Goal: Task Accomplishment & Management: Complete application form

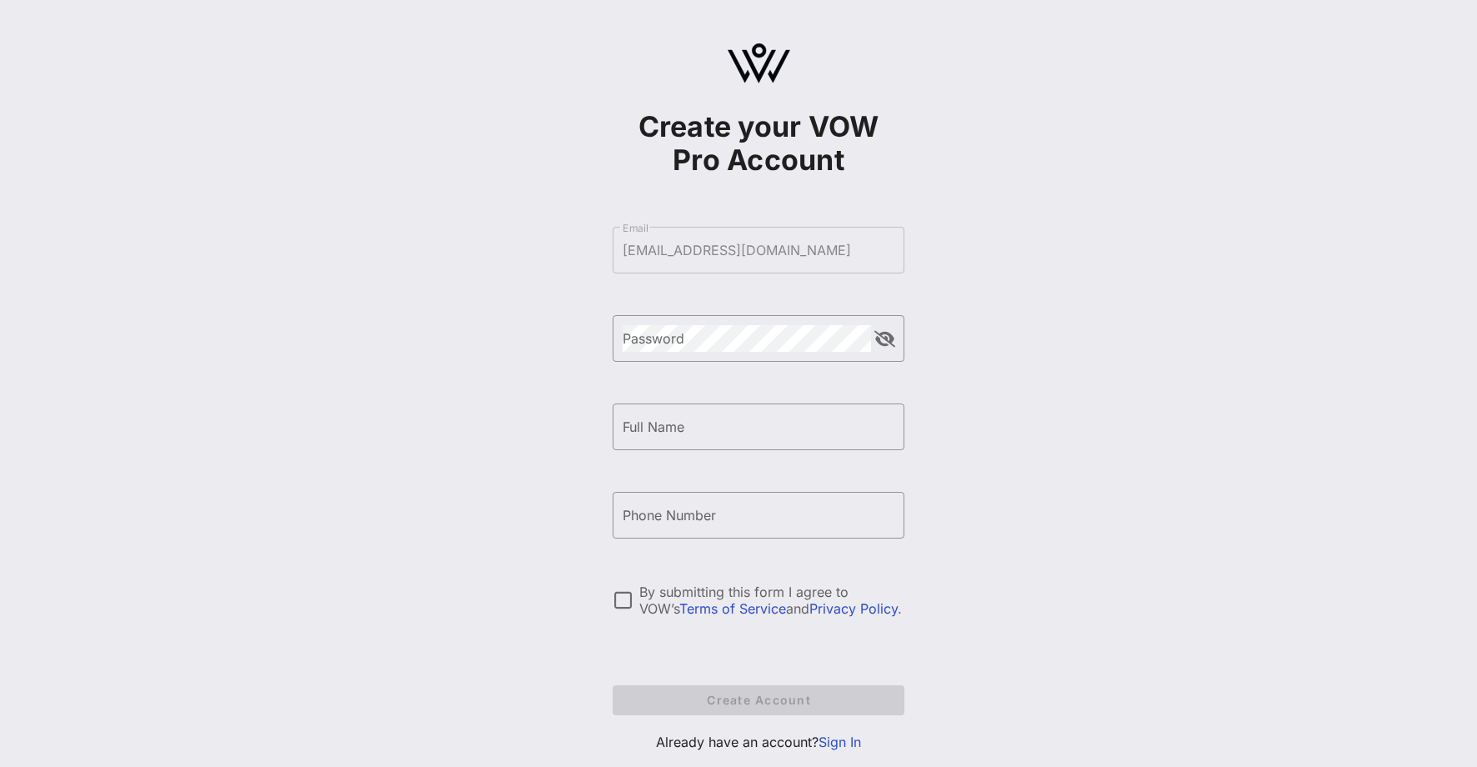
click at [777, 246] on form "​ Email [EMAIL_ADDRESS][DOMAIN_NAME] ​ Password ​ Full Name ​ Phone Number By s…" at bounding box center [758, 471] width 292 height 522
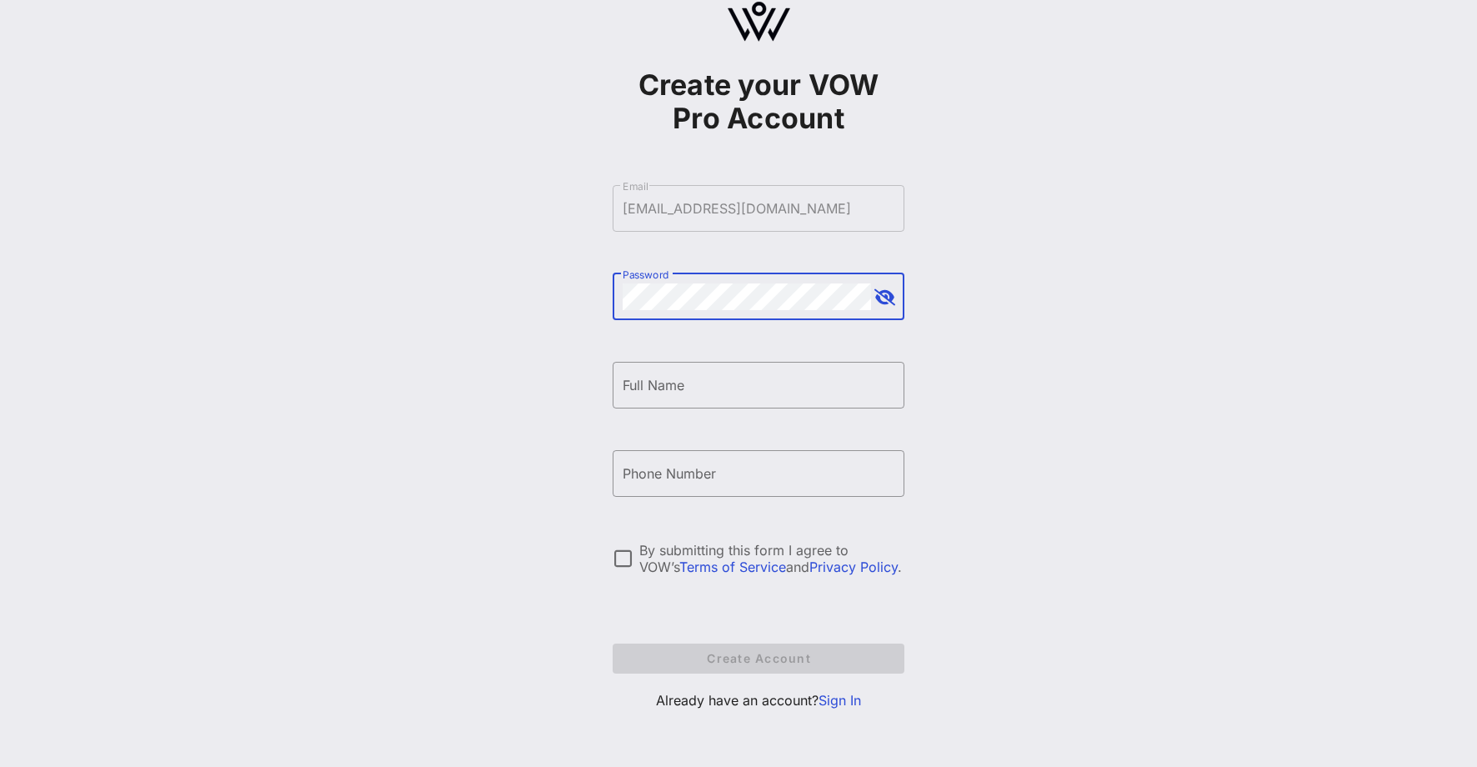
click at [686, 277] on div "Password" at bounding box center [746, 296] width 248 height 47
click at [891, 298] on button "append icon" at bounding box center [884, 297] width 21 height 17
click at [686, 388] on input "Full Name" at bounding box center [758, 385] width 272 height 27
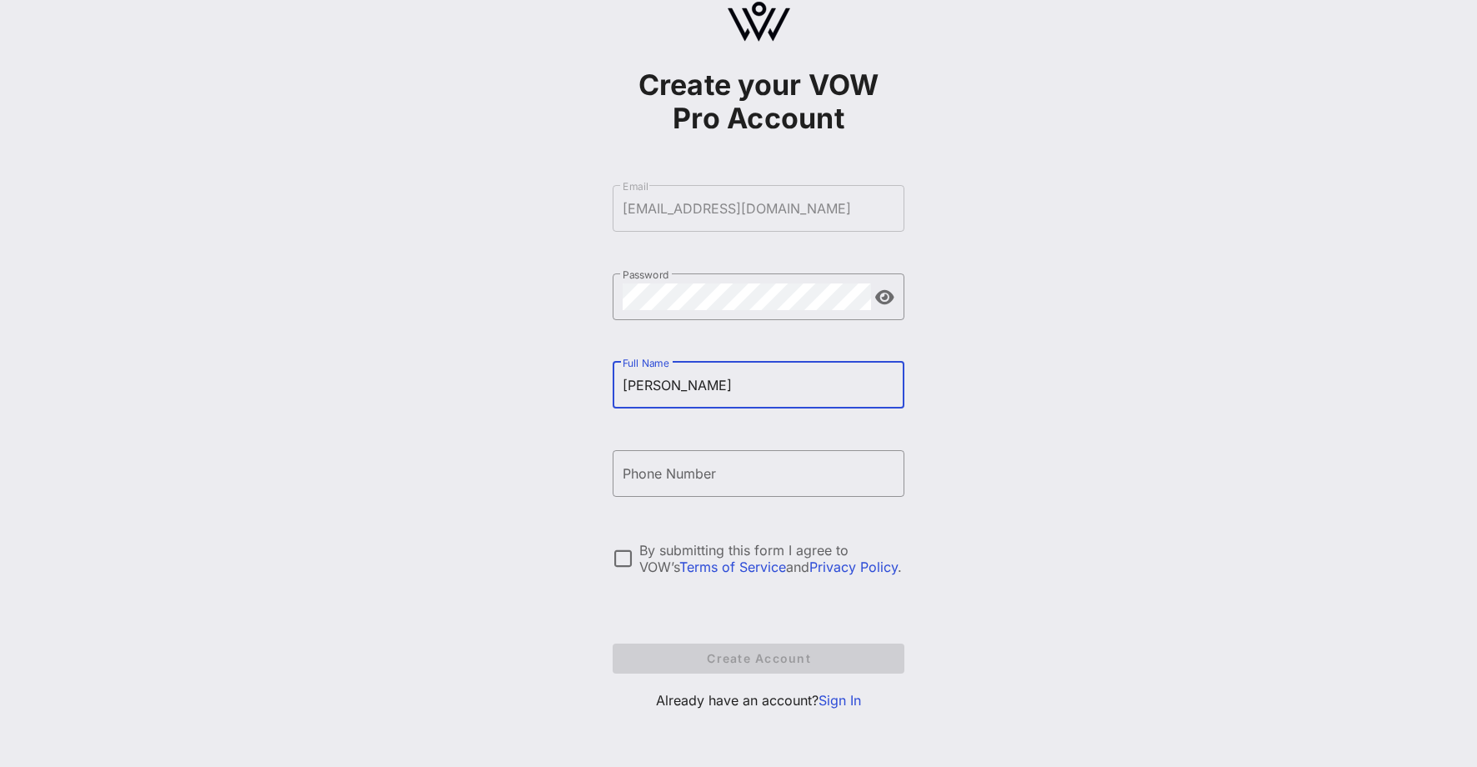
type input "[PERSON_NAME]"
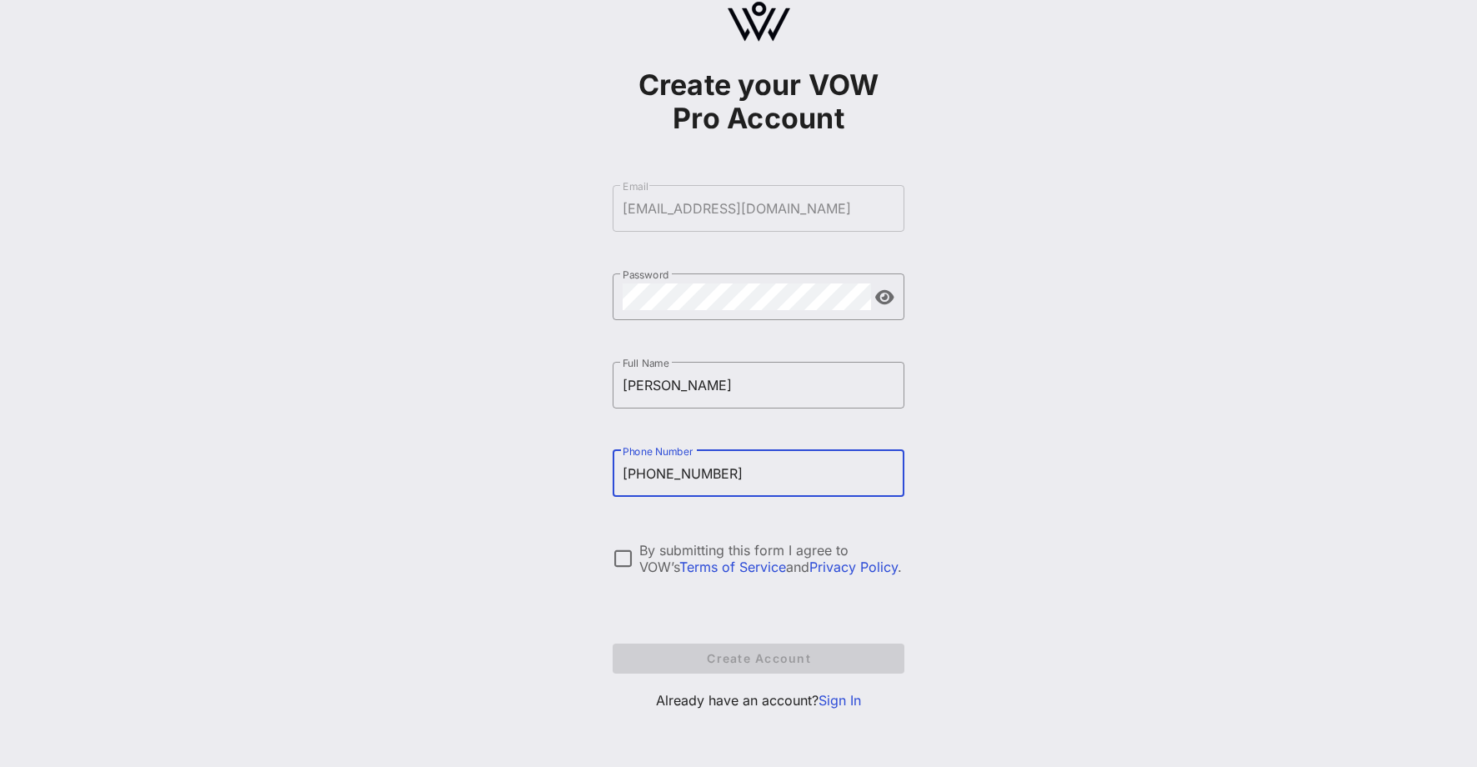
type input "[PHONE_NUMBER]"
click at [582, 507] on div "Create your VOW Pro Account ​ Email [EMAIL_ADDRESS][DOMAIN_NAME] ​ Password ​ F…" at bounding box center [758, 362] width 1437 height 808
drag, startPoint x: 611, startPoint y: 554, endPoint x: 620, endPoint y: 557, distance: 9.8
click at [618, 557] on div at bounding box center [622, 558] width 28 height 28
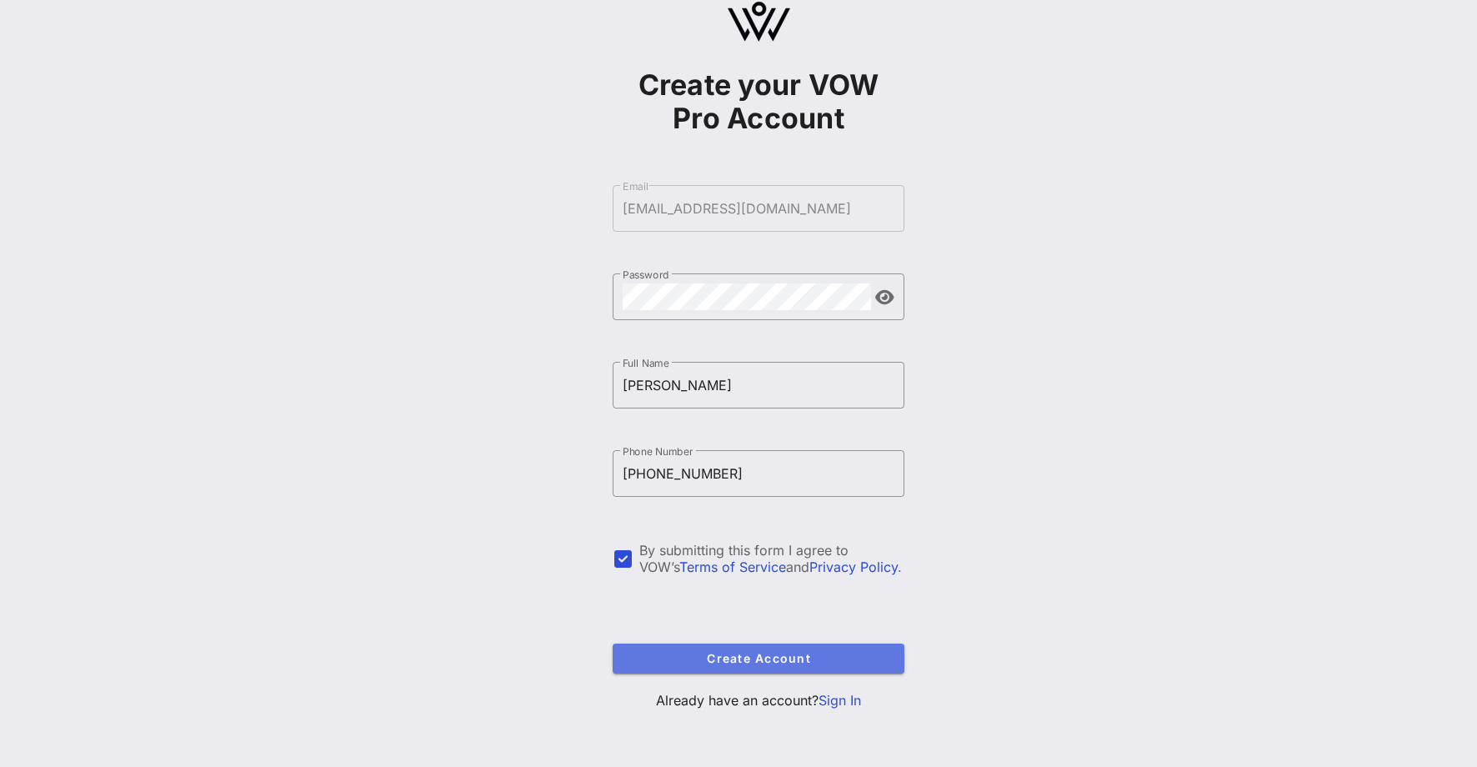
click at [726, 656] on span "Create Account" at bounding box center [758, 658] width 265 height 14
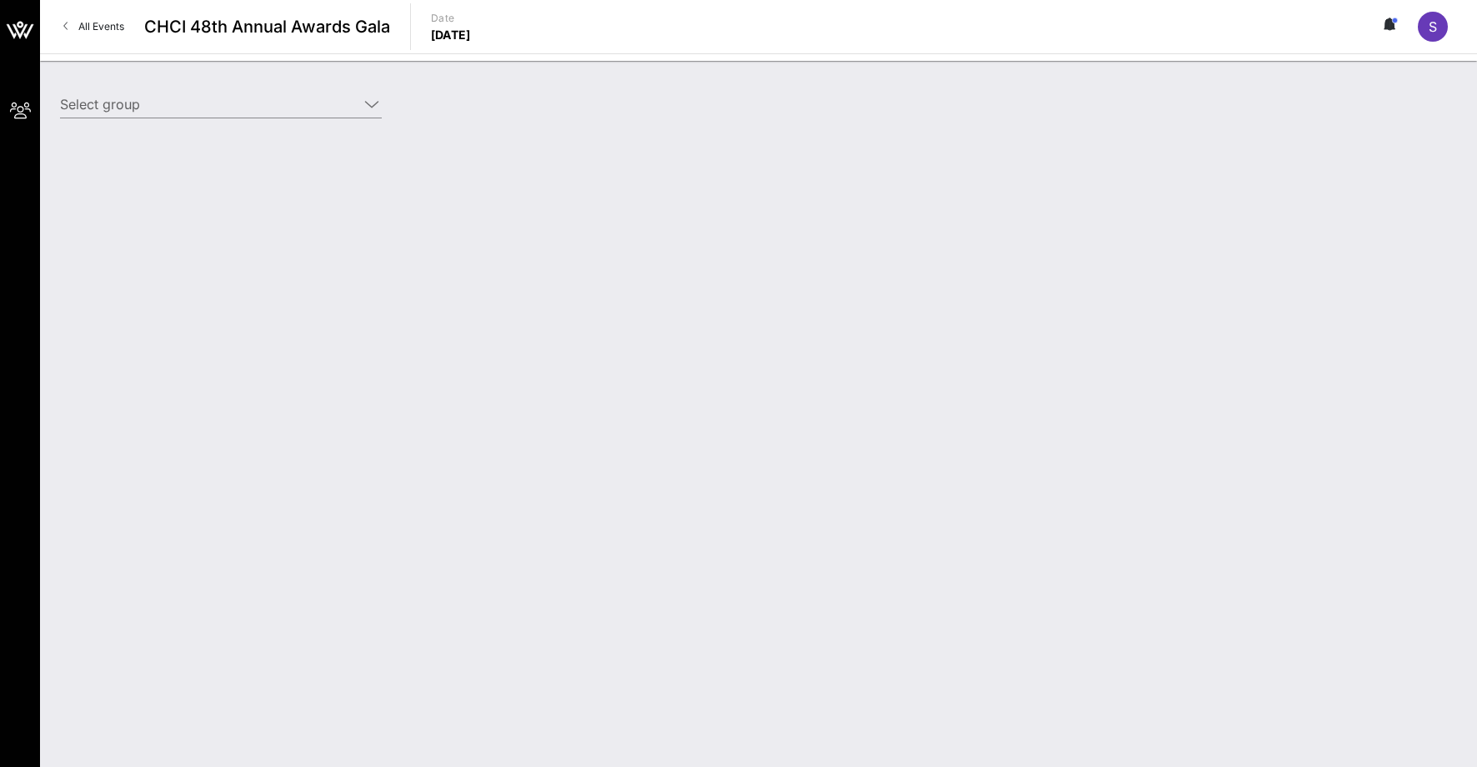
type input "[PERSON_NAME] for Congress ([PERSON_NAME] for Congress) [[PERSON_NAME], [EMAIL_…"
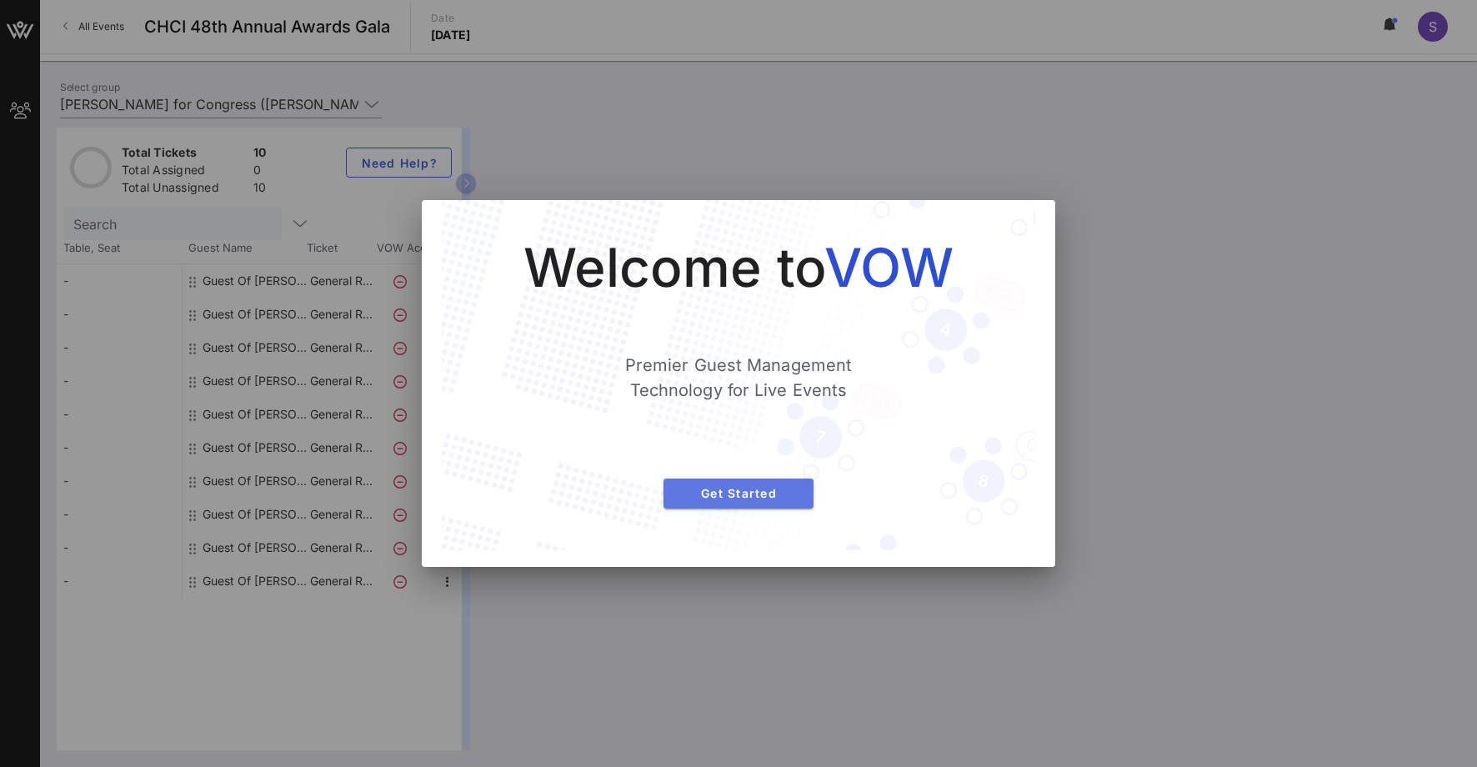
click at [730, 493] on span "Get Started" at bounding box center [738, 493] width 123 height 14
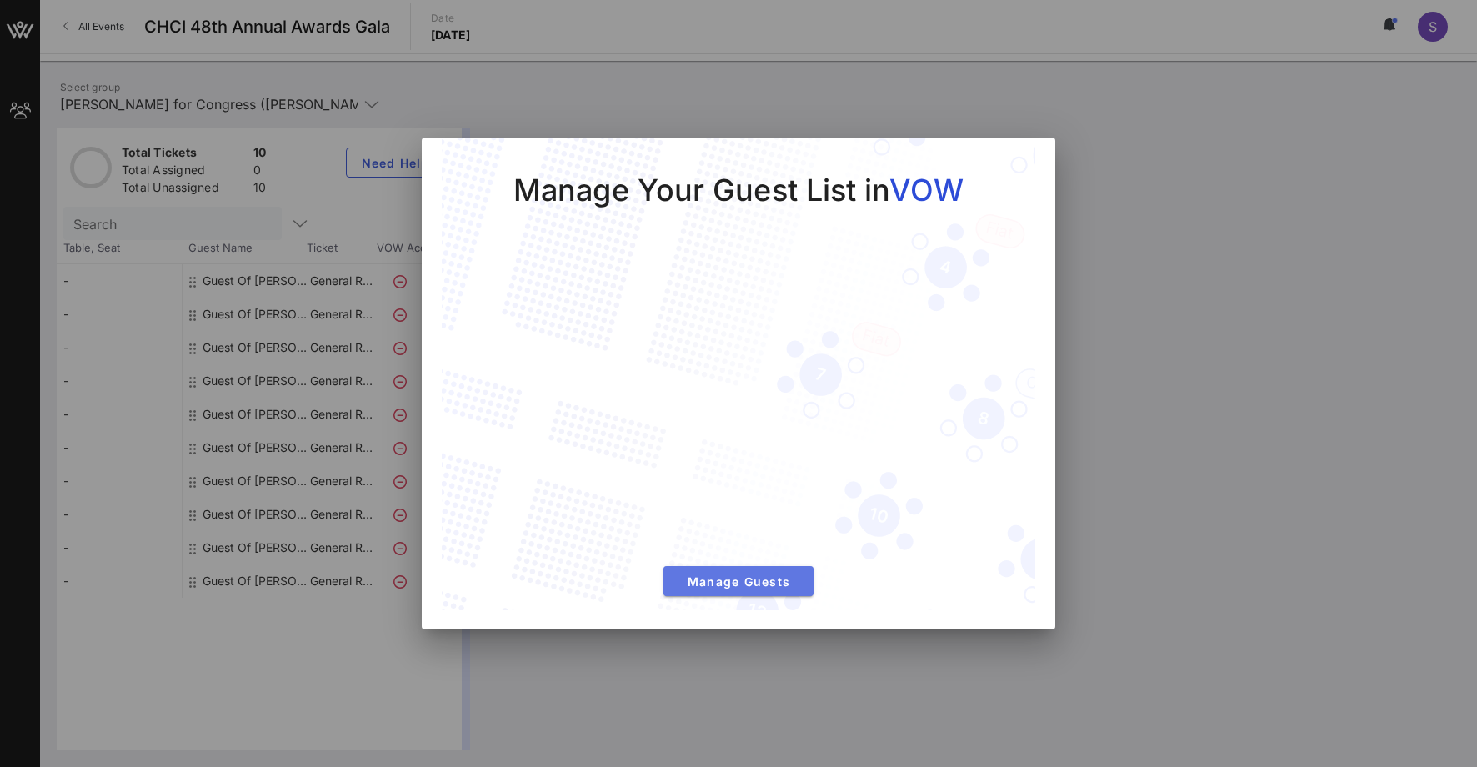
click at [737, 594] on button "Manage Guests" at bounding box center [738, 581] width 150 height 30
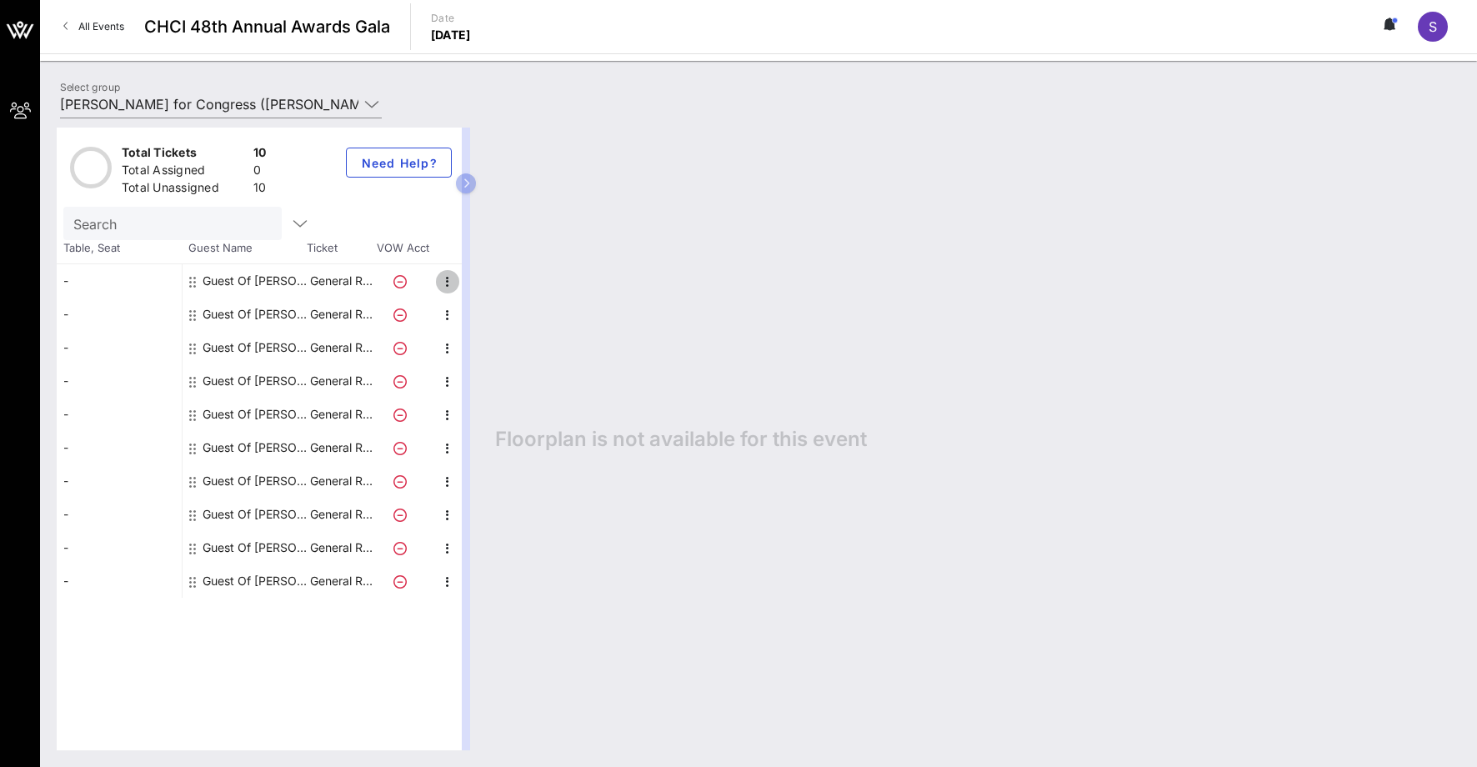
click at [447, 284] on icon "button" at bounding box center [447, 282] width 20 height 20
click at [500, 290] on div "Edit" at bounding box center [488, 286] width 33 height 13
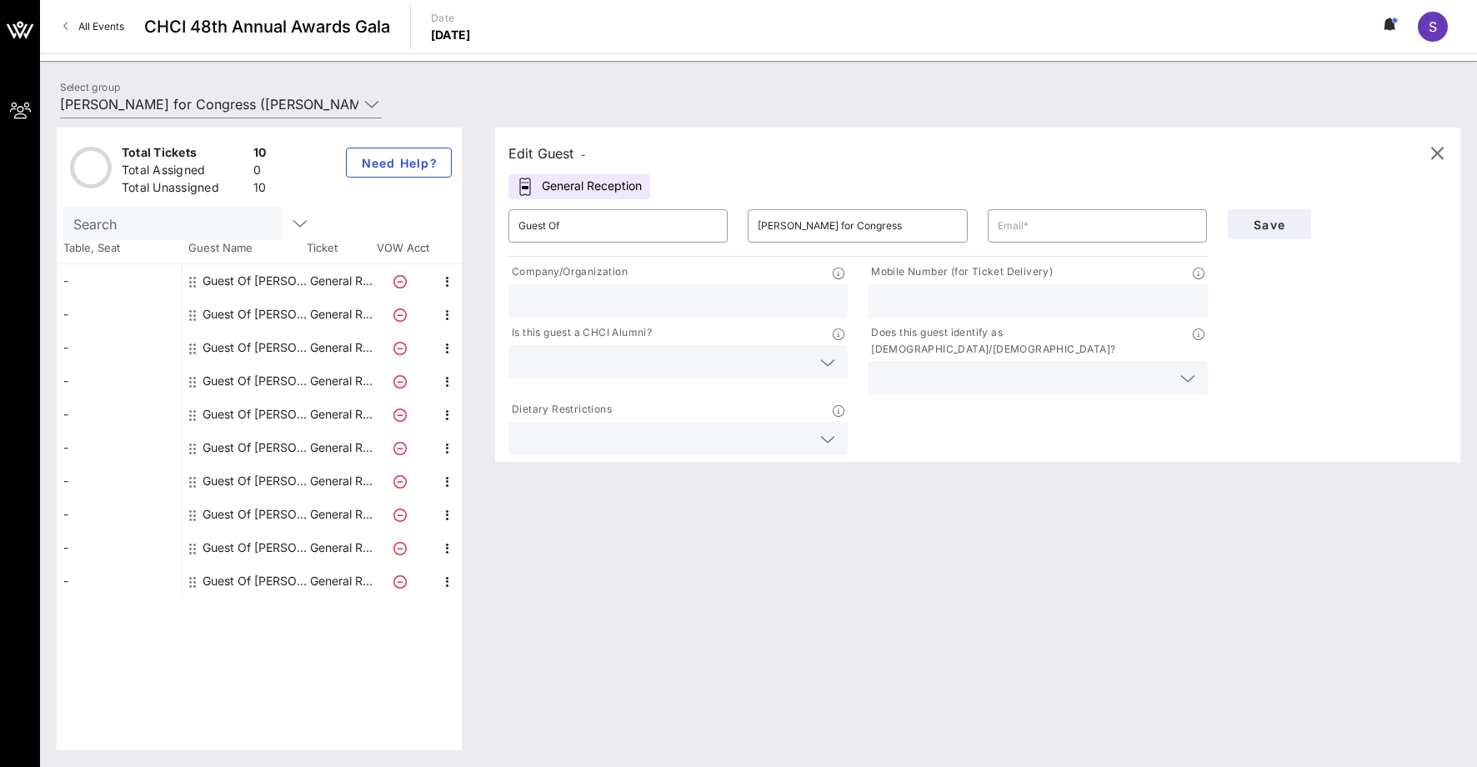
click at [1118, 216] on input "text" at bounding box center [1096, 225] width 199 height 27
click at [655, 315] on div at bounding box center [677, 300] width 319 height 33
click at [655, 300] on input "text" at bounding box center [677, 301] width 319 height 22
click at [693, 375] on div at bounding box center [677, 361] width 319 height 33
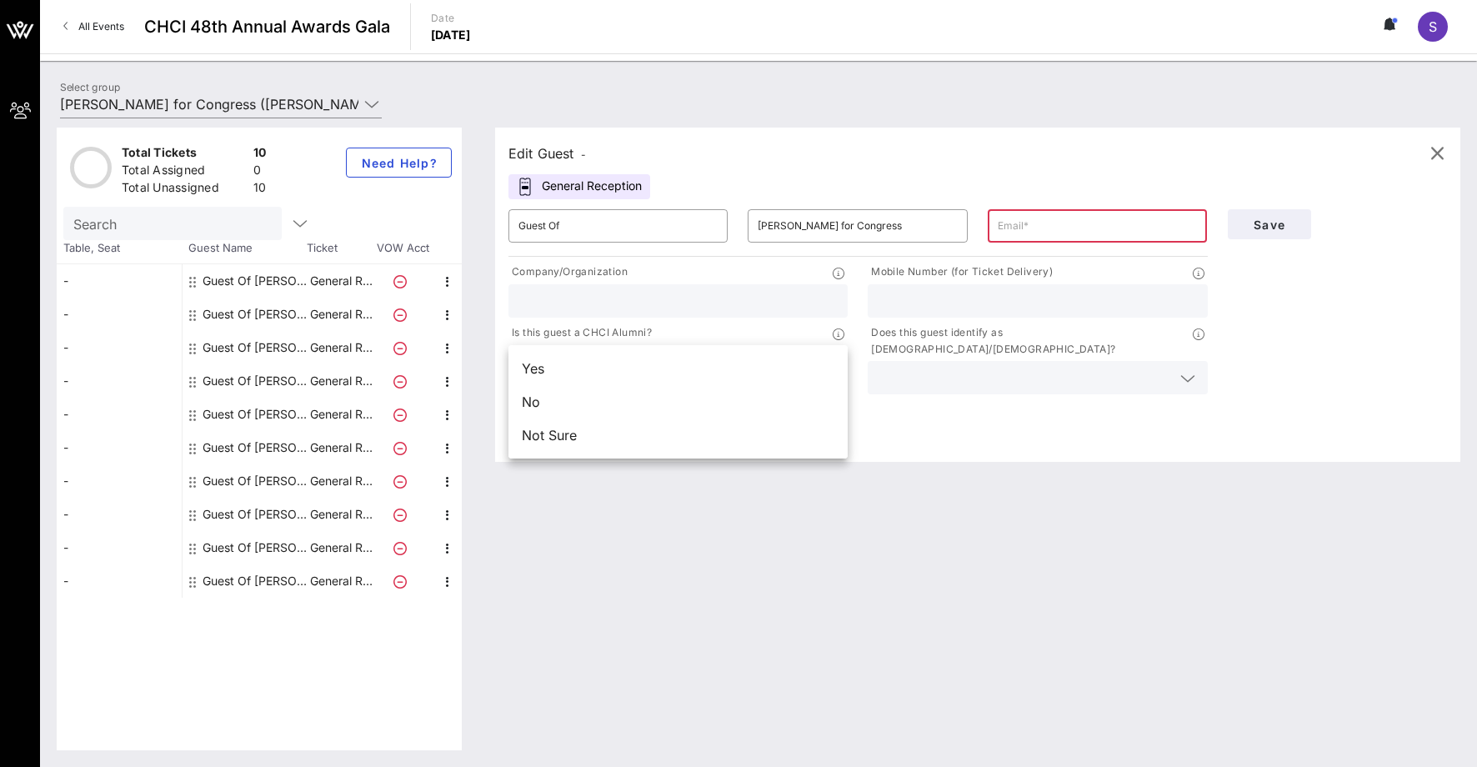
drag, startPoint x: 1100, startPoint y: 430, endPoint x: 1109, endPoint y: 419, distance: 14.2
click at [1099, 430] on div "Company/Organization Mobile Number (for Ticket Delivery) Is this guest a CHCI A…" at bounding box center [857, 359] width 719 height 198
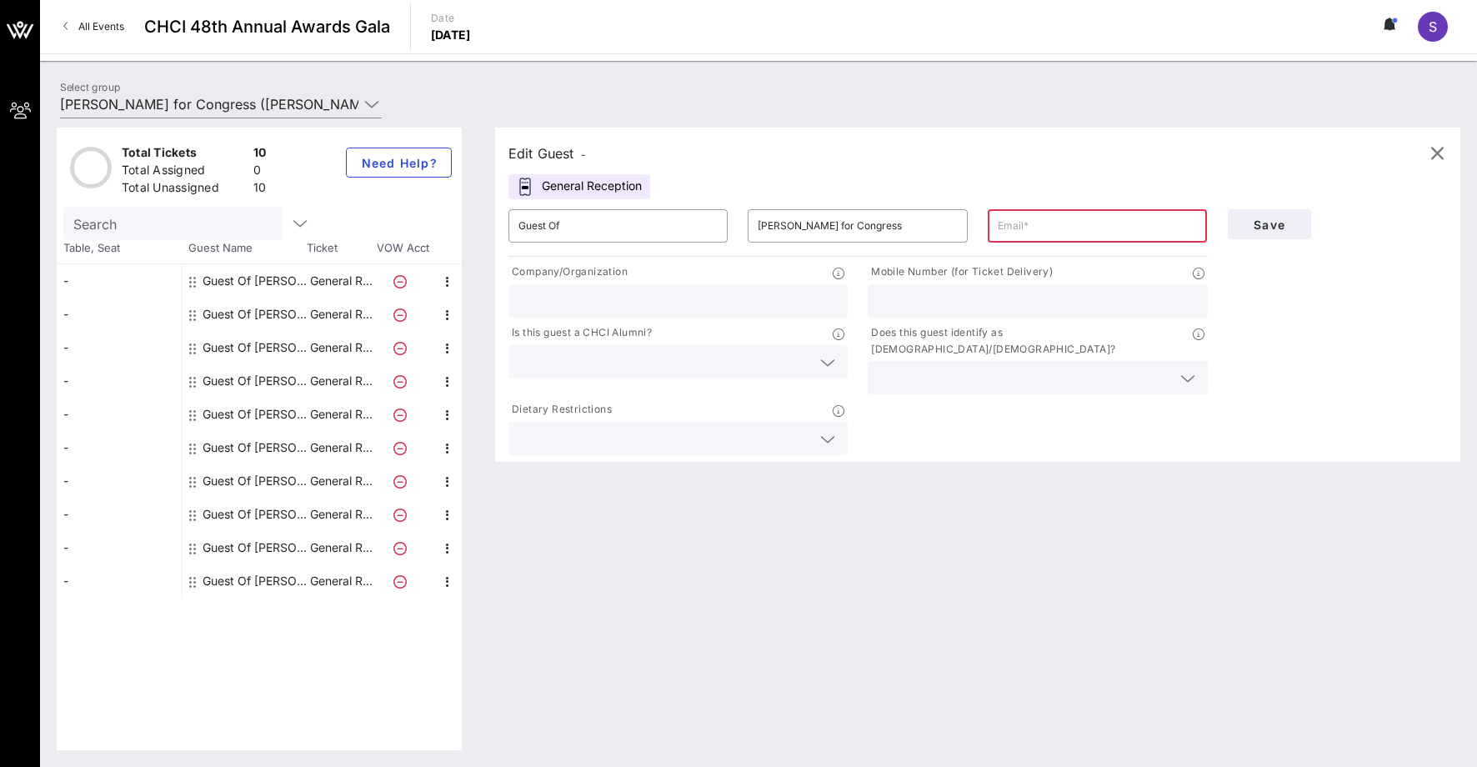
click at [1192, 368] on icon at bounding box center [1187, 378] width 15 height 20
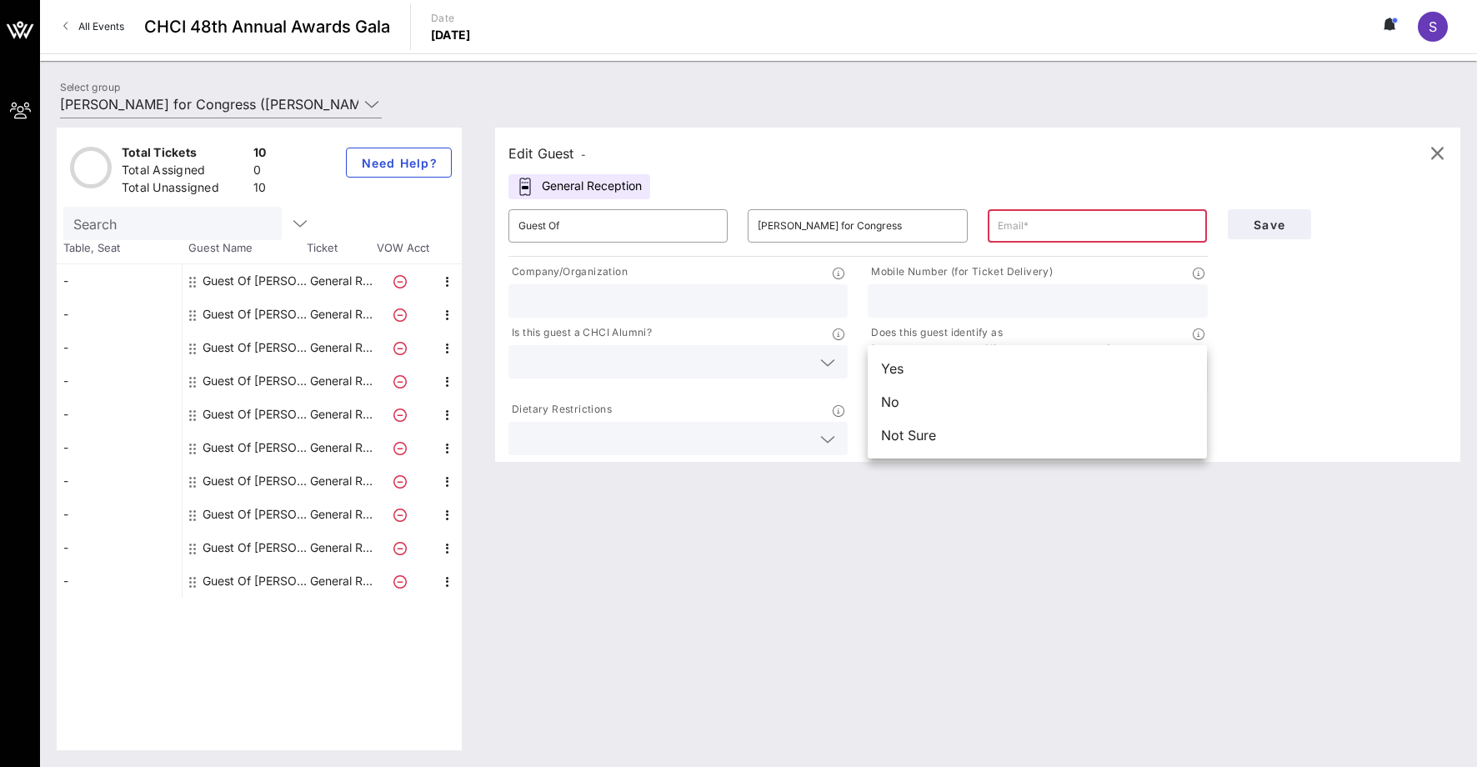
click at [647, 422] on div at bounding box center [677, 438] width 319 height 33
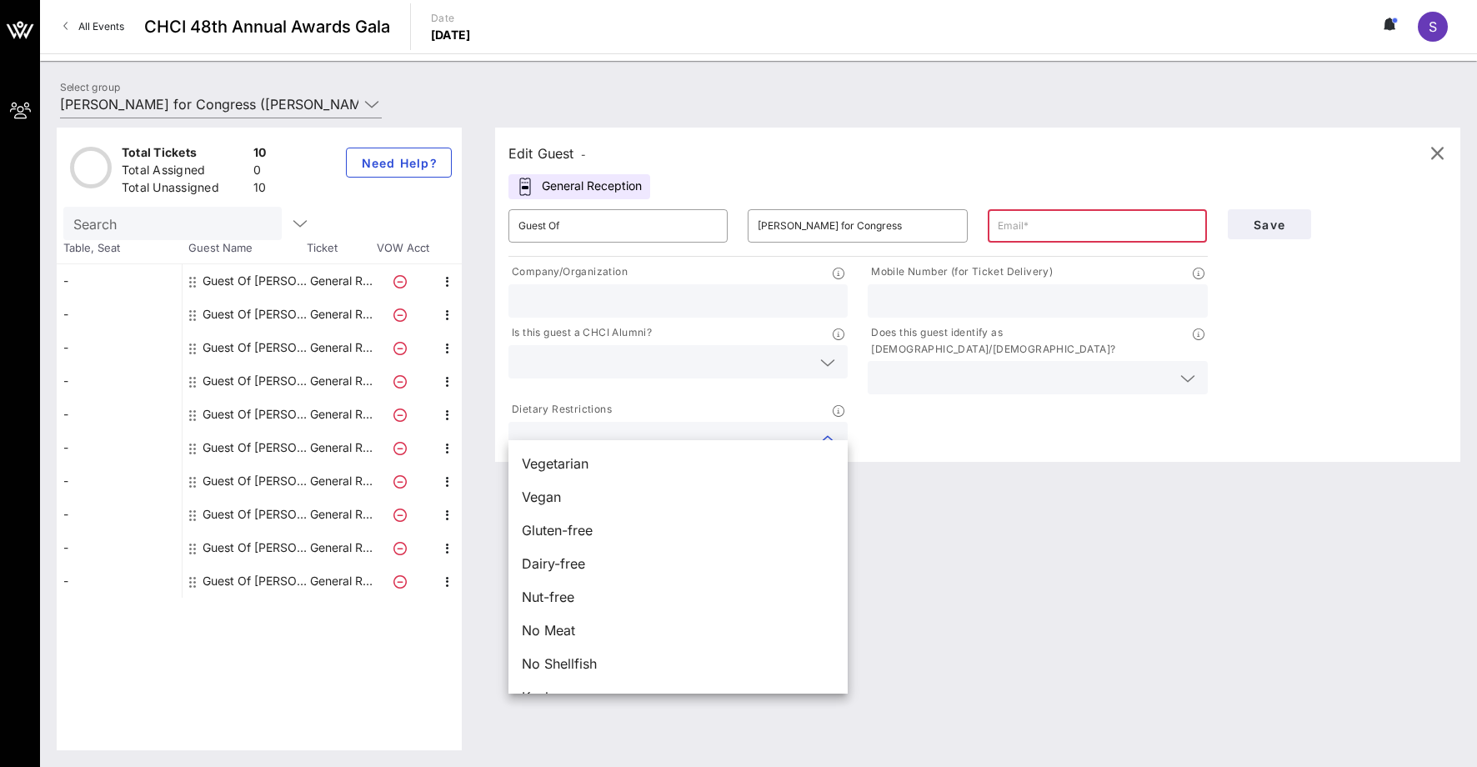
click at [1142, 287] on div at bounding box center [1036, 300] width 319 height 33
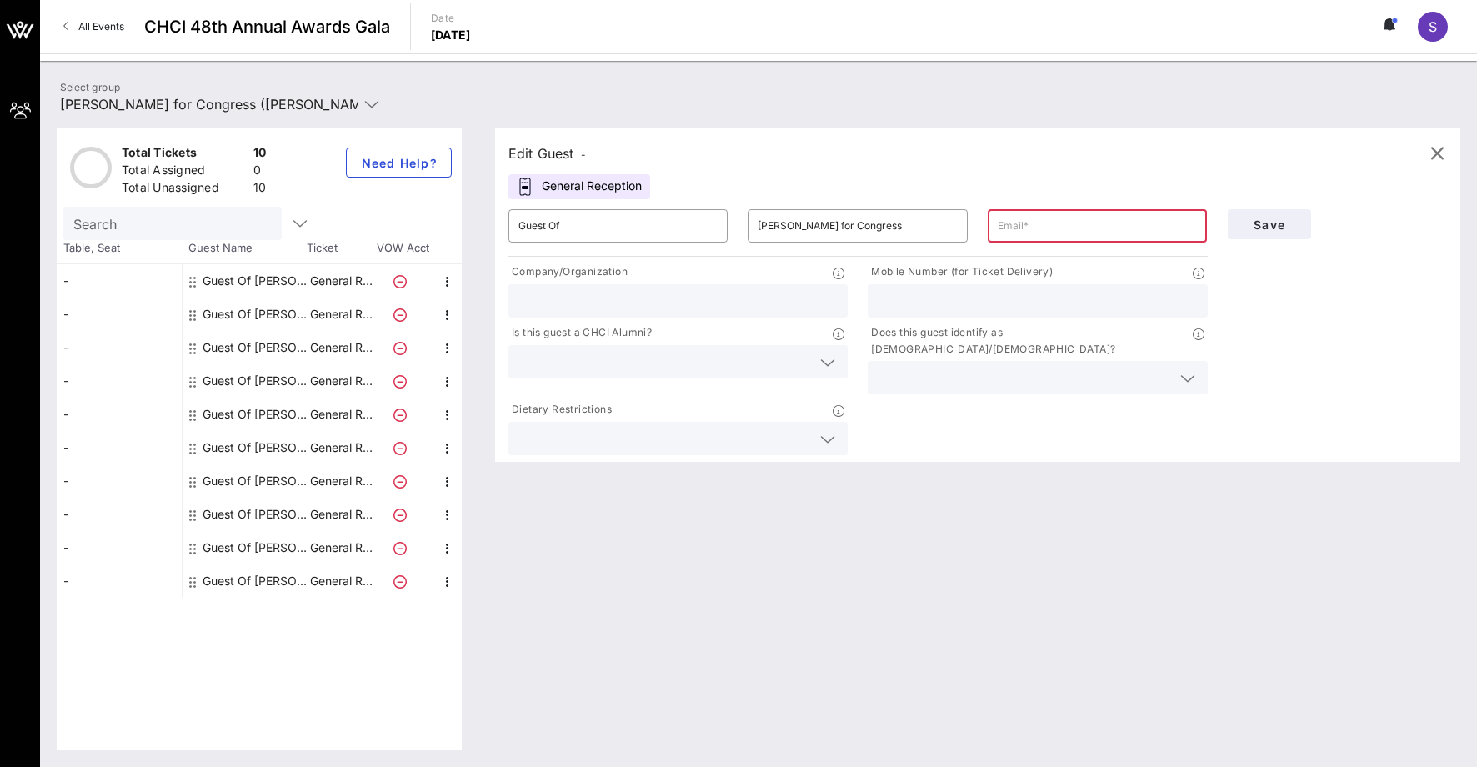
click at [1325, 329] on div "Save" at bounding box center [1337, 328] width 240 height 259
click at [1435, 158] on icon "button" at bounding box center [1437, 153] width 20 height 20
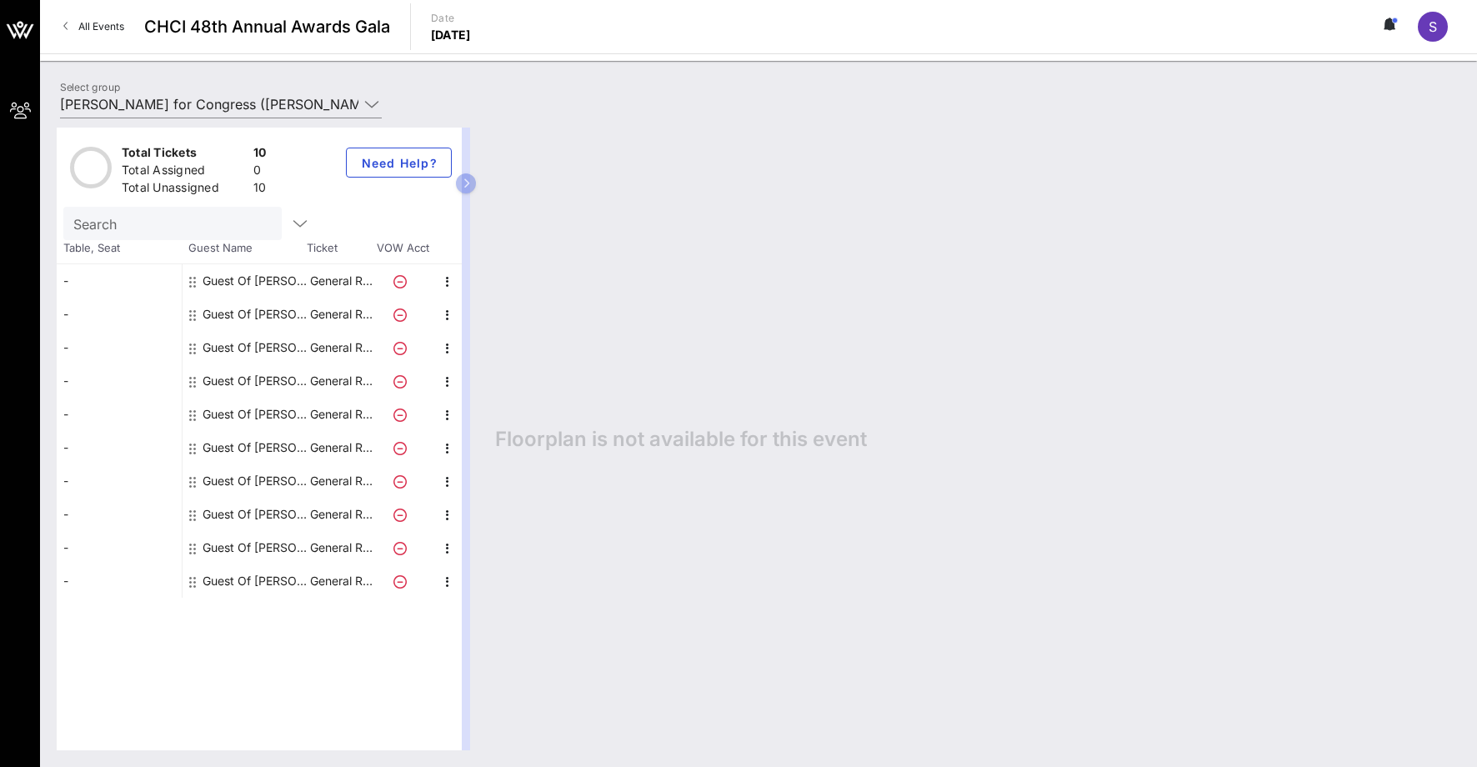
click at [622, 437] on span "Floorplan is not available for this event" at bounding box center [681, 439] width 372 height 25
click at [340, 110] on input "[PERSON_NAME] for Congress ([PERSON_NAME] for Congress) [[PERSON_NAME], [EMAIL_…" at bounding box center [209, 104] width 298 height 27
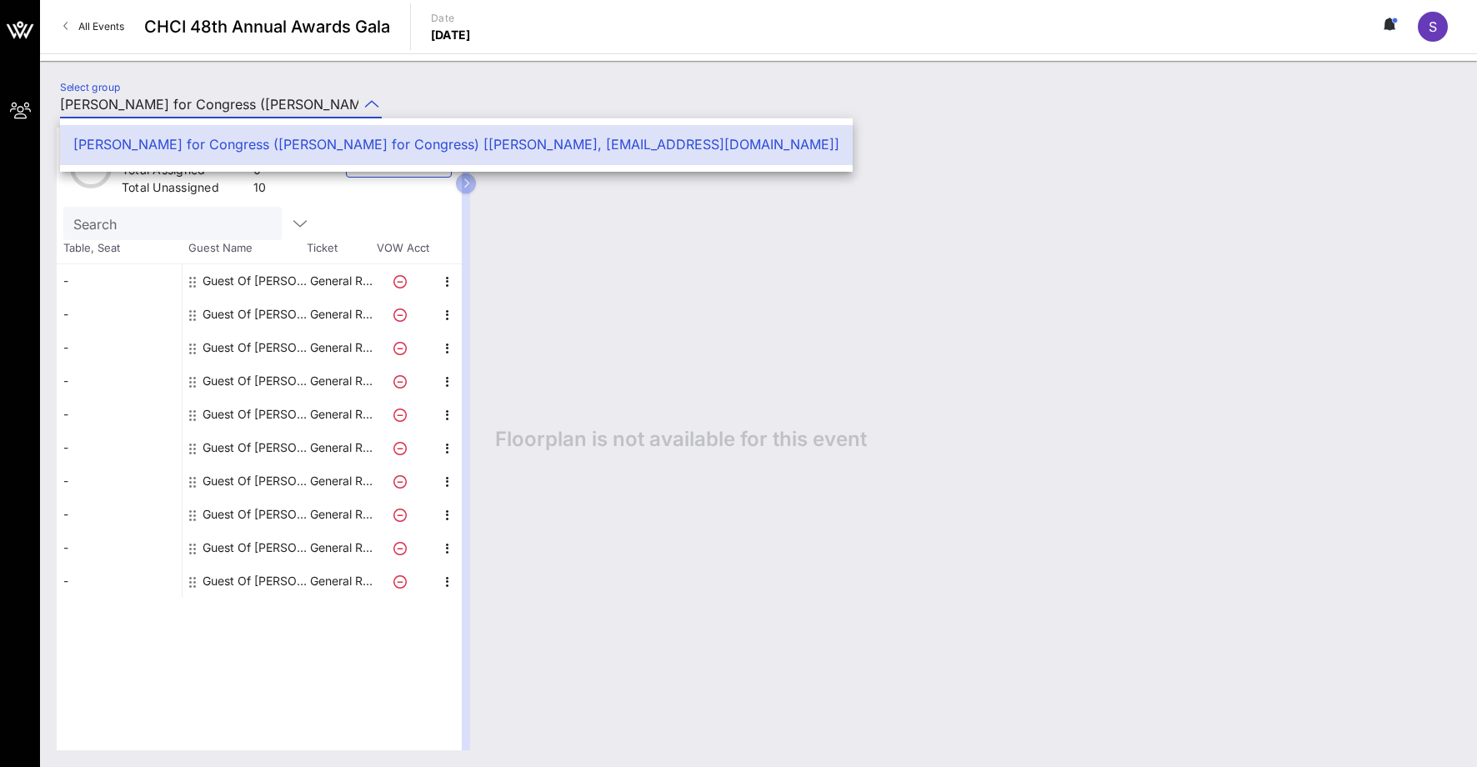
click at [757, 247] on div "Floorplan is not available for this event" at bounding box center [969, 438] width 982 height 622
